Goal: Information Seeking & Learning: Check status

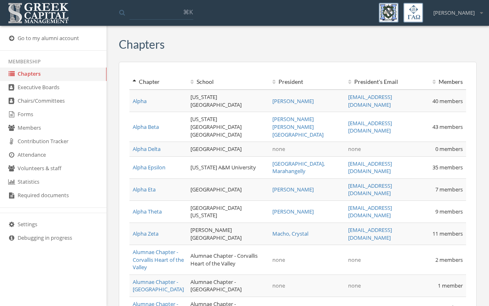
click at [30, 118] on link "Forms" at bounding box center [53, 115] width 107 height 14
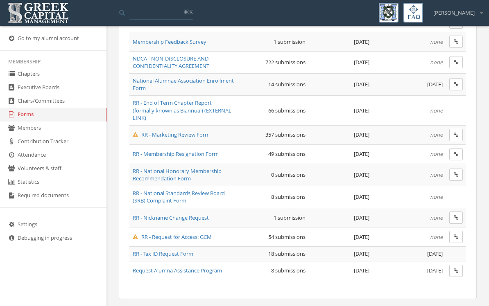
scroll to position [590, 0]
click at [191, 132] on span "RR - Marketing Review Form" at bounding box center [171, 135] width 77 height 7
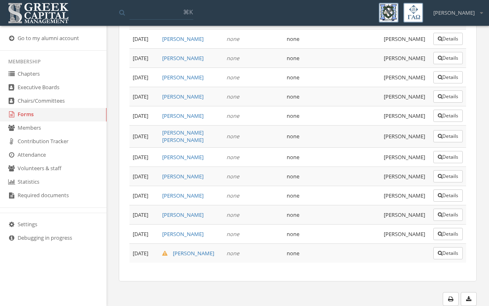
scroll to position [7798, 0]
click at [449, 260] on button "Details" at bounding box center [447, 253] width 29 height 12
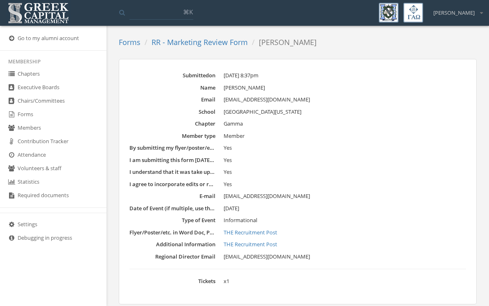
scroll to position [40, 0]
click at [274, 228] on link "THE Recruitment Post" at bounding box center [345, 232] width 243 height 8
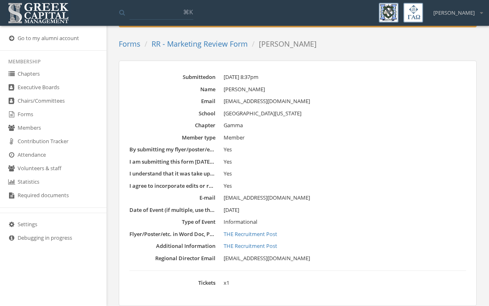
click at [32, 121] on link "Forms" at bounding box center [53, 115] width 107 height 14
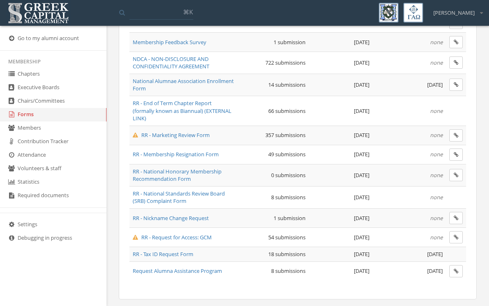
scroll to position [590, 0]
click at [209, 153] on span "RR - Membership Resignation Form" at bounding box center [176, 154] width 86 height 7
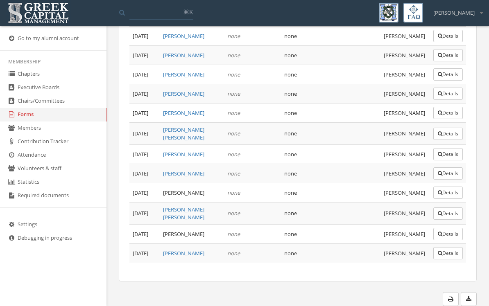
scroll to position [1172, 0]
click at [446, 260] on button "Details" at bounding box center [447, 253] width 29 height 12
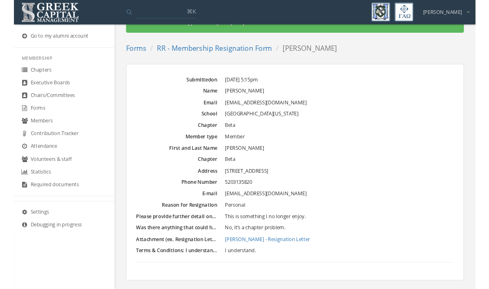
scroll to position [24, 0]
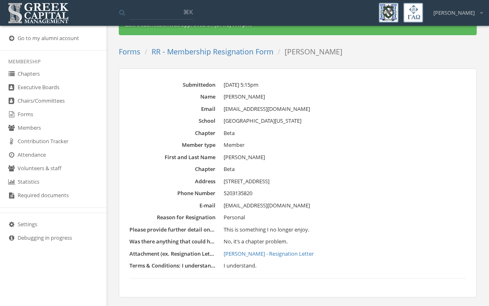
click at [281, 250] on link "[PERSON_NAME] - Resignation Letter" at bounding box center [345, 254] width 243 height 8
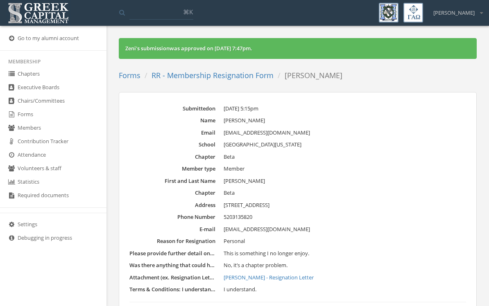
scroll to position [3, 0]
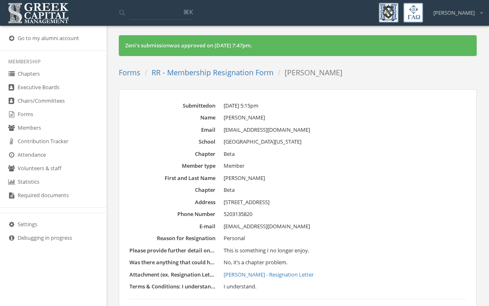
click at [211, 76] on link "RR - Membership Resignation Form" at bounding box center [213, 73] width 122 height 10
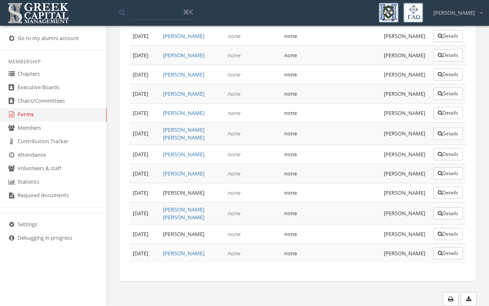
scroll to position [1172, 0]
click at [445, 240] on button "Details" at bounding box center [447, 234] width 29 height 12
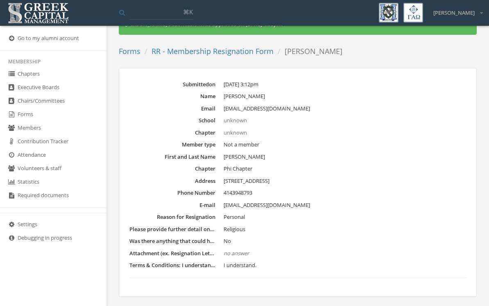
scroll to position [24, 0]
click at [204, 53] on link "RR - Membership Resignation Form" at bounding box center [213, 52] width 122 height 10
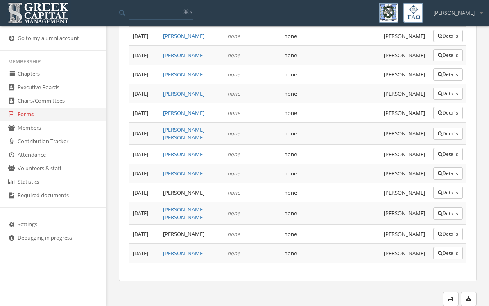
scroll to position [1172, 0]
click at [447, 199] on button "Details" at bounding box center [447, 193] width 29 height 12
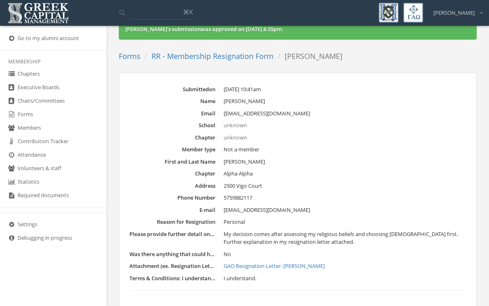
scroll to position [20, 0]
click at [289, 263] on link "GAO Resignation Letter- [PERSON_NAME]" at bounding box center [345, 266] width 243 height 8
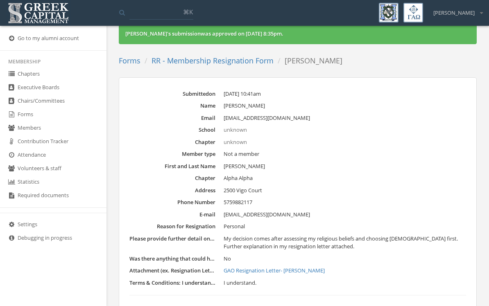
scroll to position [16, 0]
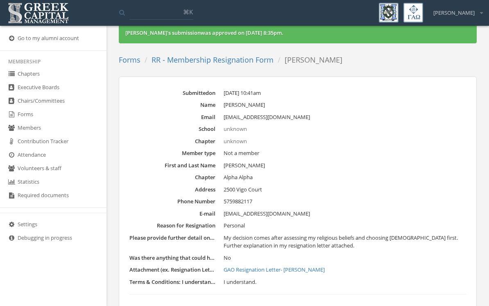
click at [22, 119] on link "Forms" at bounding box center [53, 115] width 107 height 14
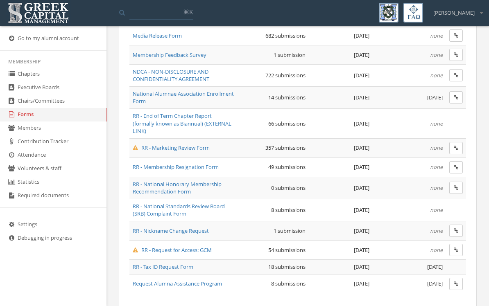
scroll to position [576, 0]
click at [216, 281] on span "Request Alumna Assistance Program" at bounding box center [177, 284] width 89 height 7
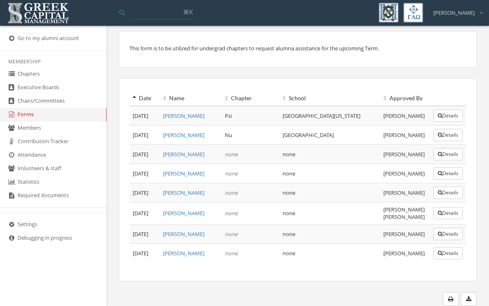
scroll to position [65, 0]
click at [438, 260] on button "Details" at bounding box center [447, 253] width 29 height 12
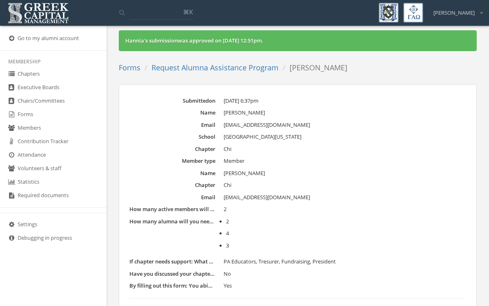
scroll to position [6, 0]
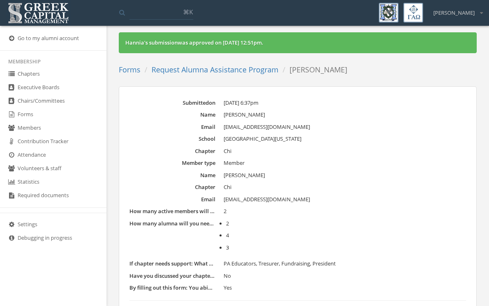
click at [208, 278] on dl "Submitted on [DATE] 6:37pm Name [PERSON_NAME] Email [EMAIL_ADDRESS][DOMAIN_NAME…" at bounding box center [297, 200] width 337 height 202
click at [231, 272] on dd "No" at bounding box center [345, 276] width 243 height 8
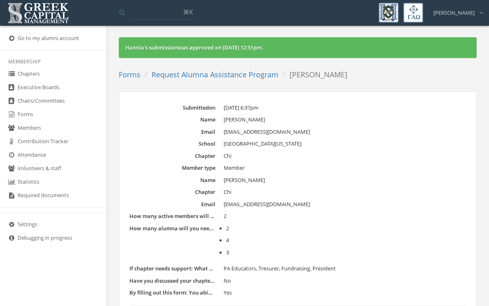
scroll to position [0, 0]
